Goal: Transaction & Acquisition: Download file/media

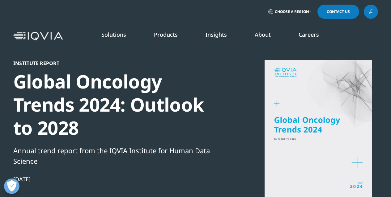
scroll to position [168, 365]
click at [216, 34] on link "Insights" at bounding box center [216, 34] width 21 height 7
click at [119, 120] on link "SEE LATEST REPORTS" at bounding box center [130, 119] width 74 height 5
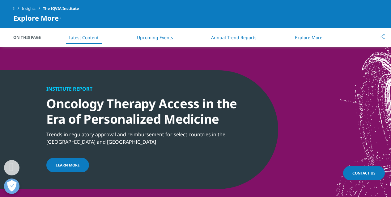
scroll to position [455, 0]
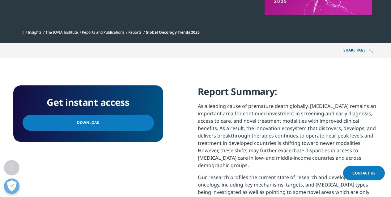
scroll to position [185, 0]
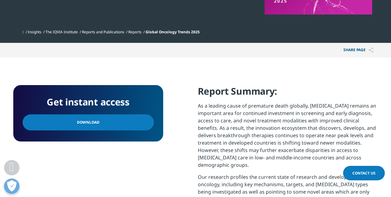
click at [88, 121] on span "Download" at bounding box center [88, 122] width 23 height 7
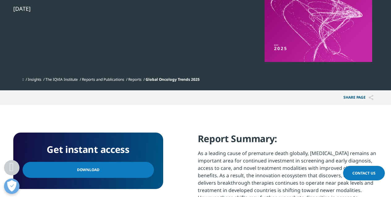
scroll to position [136, 0]
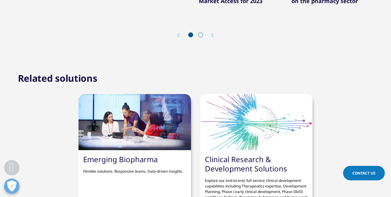
scroll to position [652, 0]
